Goal: Information Seeking & Learning: Learn about a topic

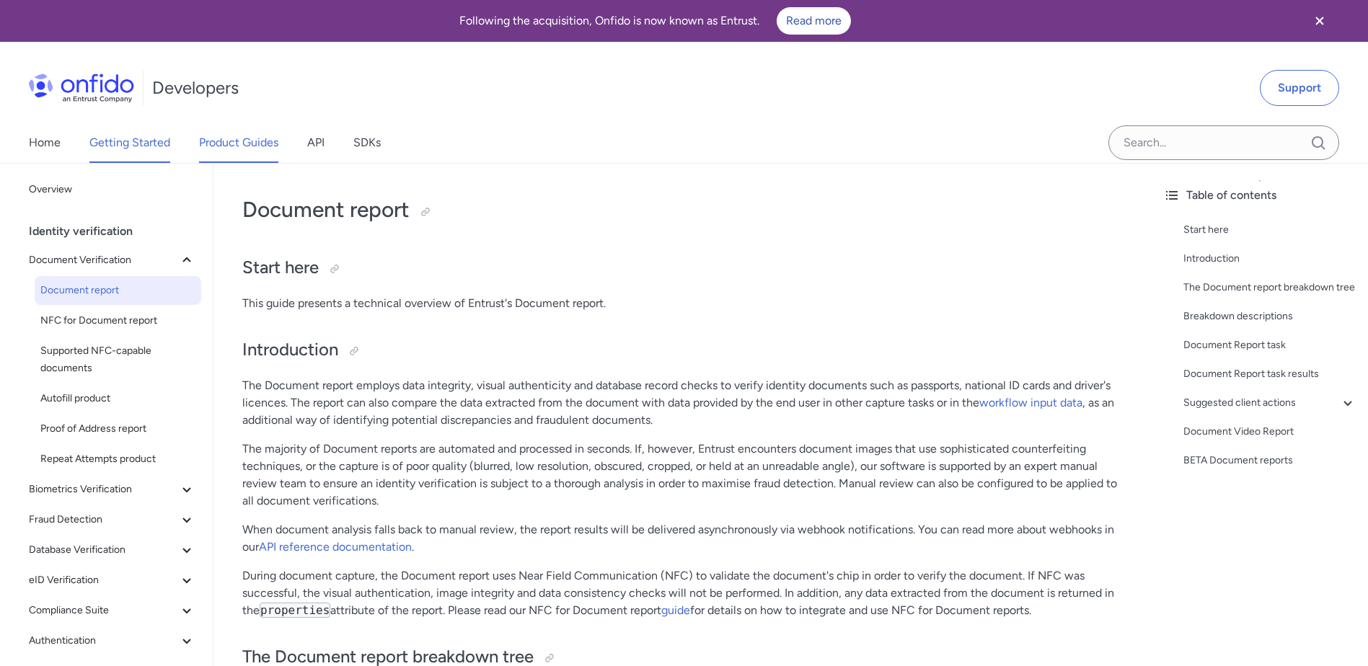
click at [120, 140] on link "Getting Started" at bounding box center [129, 143] width 81 height 40
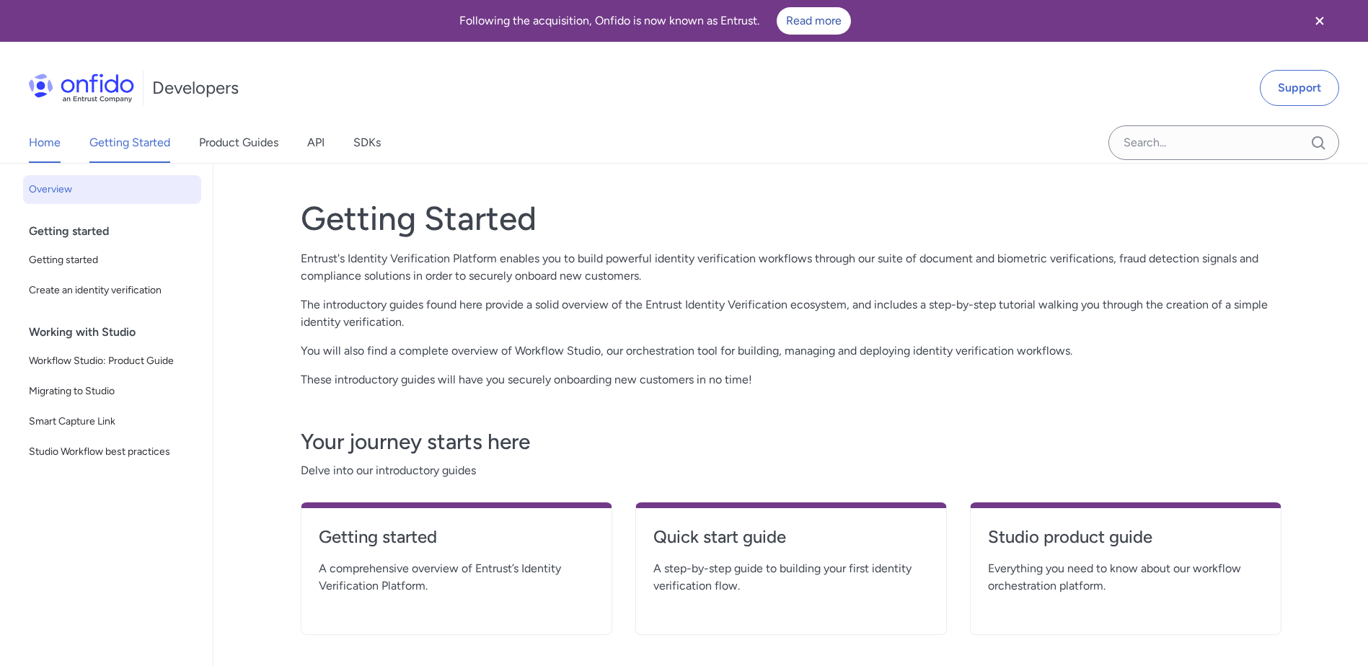
click at [37, 146] on link "Home" at bounding box center [45, 143] width 32 height 40
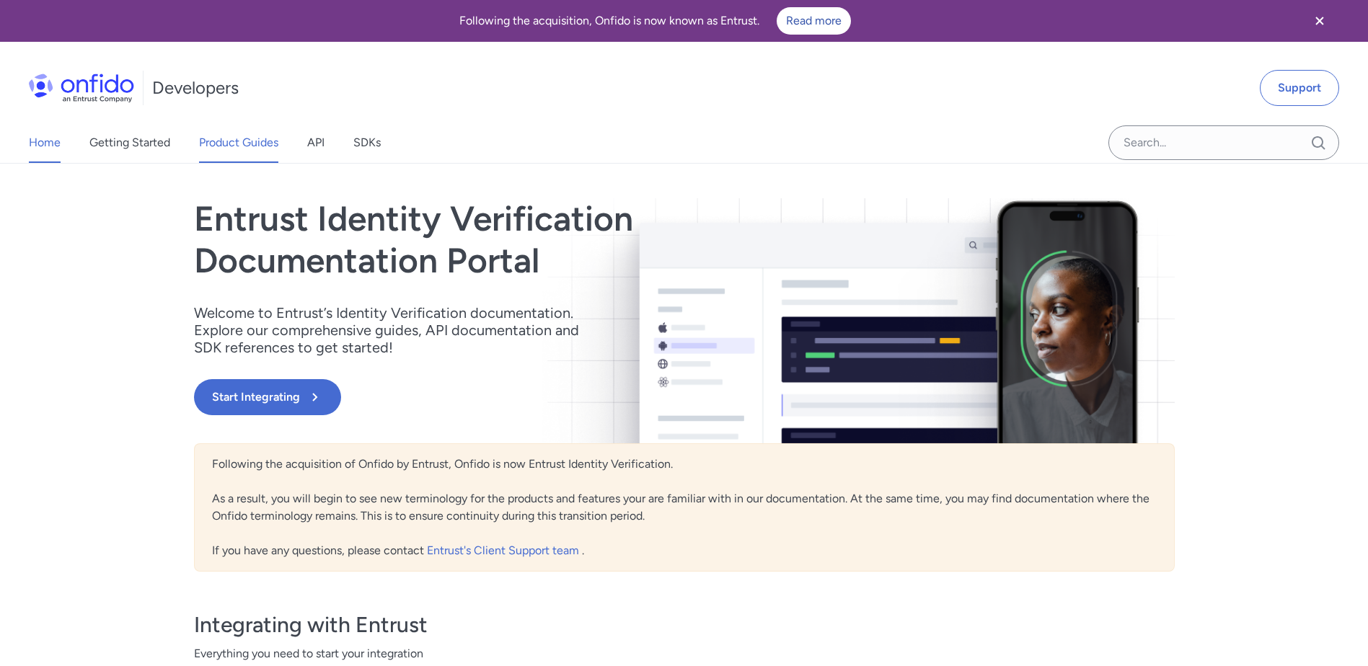
click at [236, 141] on link "Product Guides" at bounding box center [238, 143] width 79 height 40
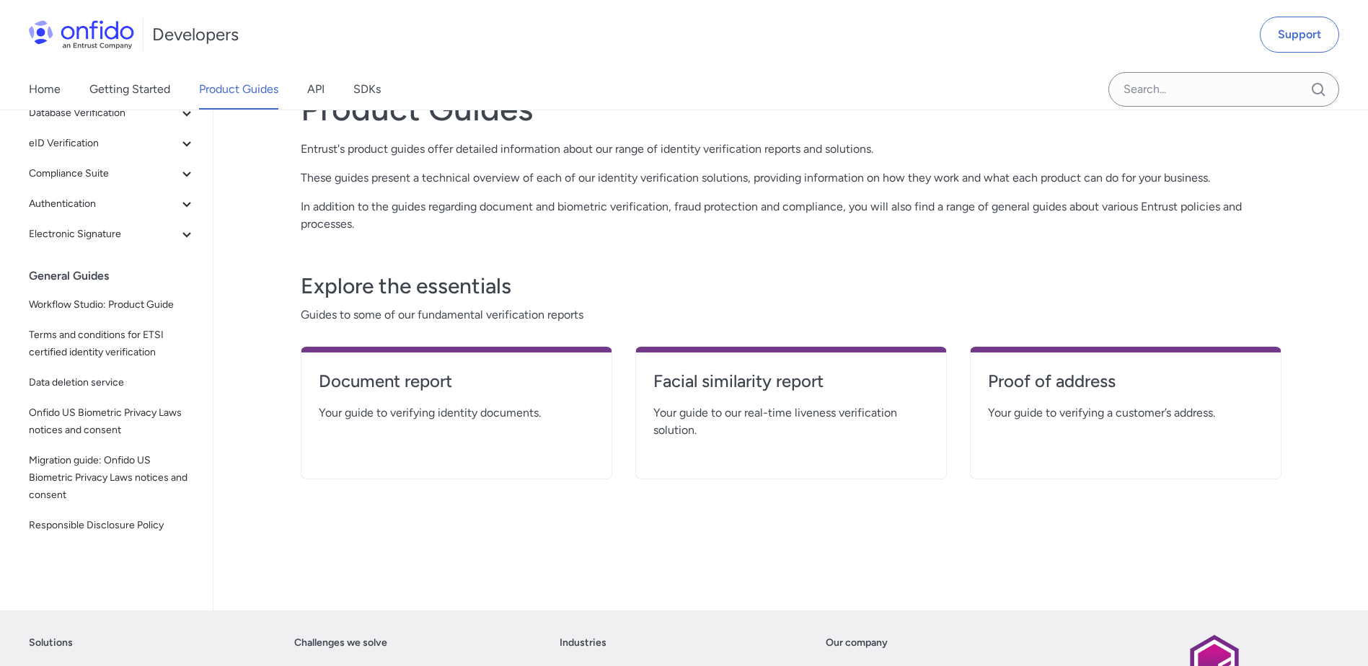
scroll to position [144, 0]
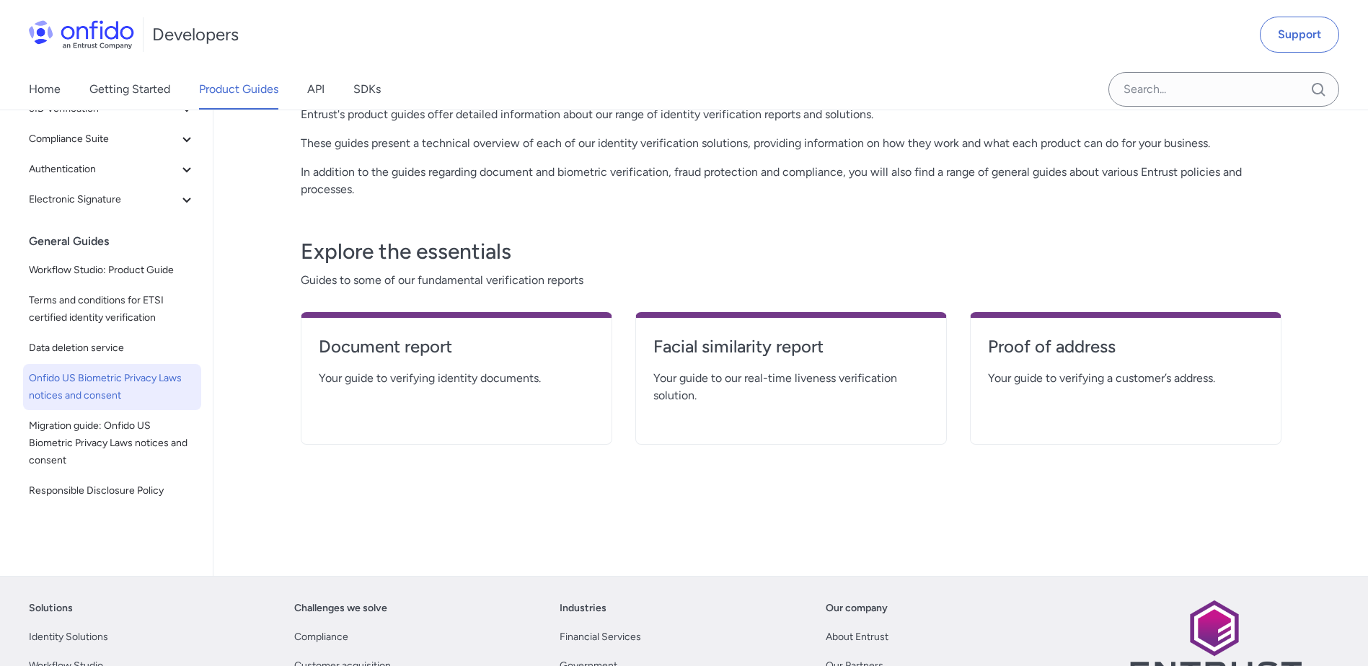
click at [60, 396] on span "Onfido US Biometric Privacy Laws notices and consent" at bounding box center [112, 387] width 167 height 35
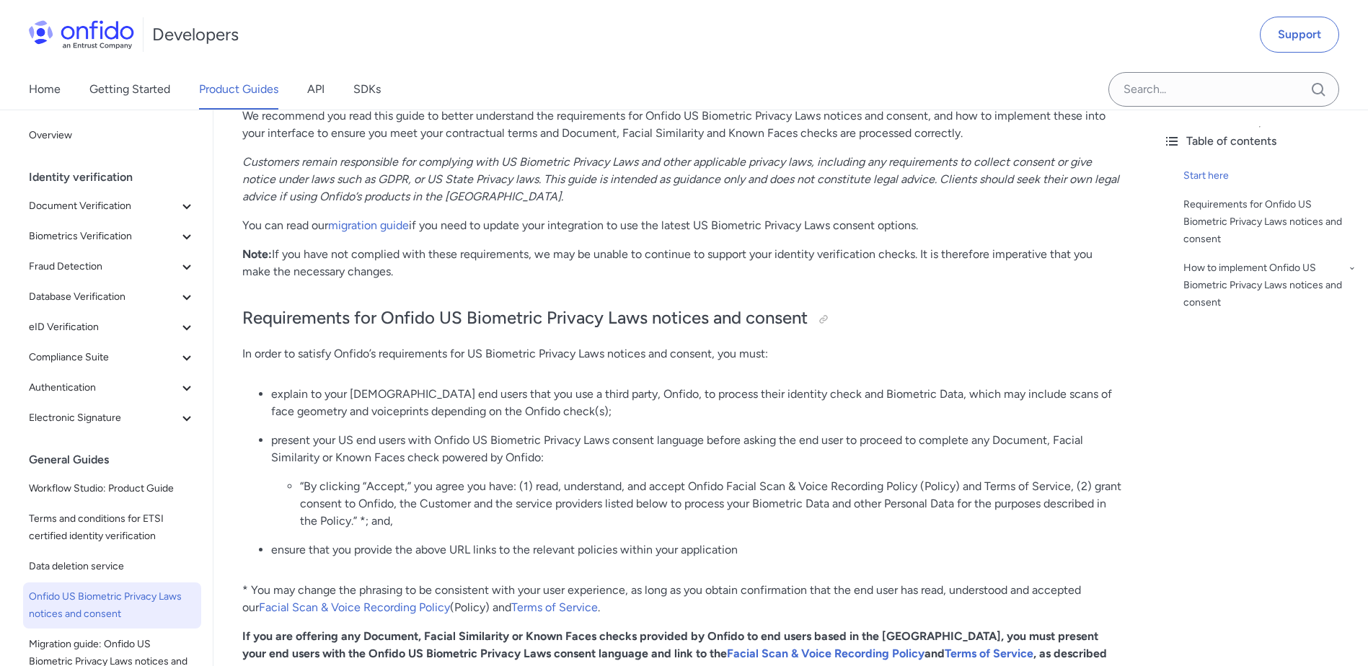
scroll to position [433, 0]
